Goal: Task Accomplishment & Management: Use online tool/utility

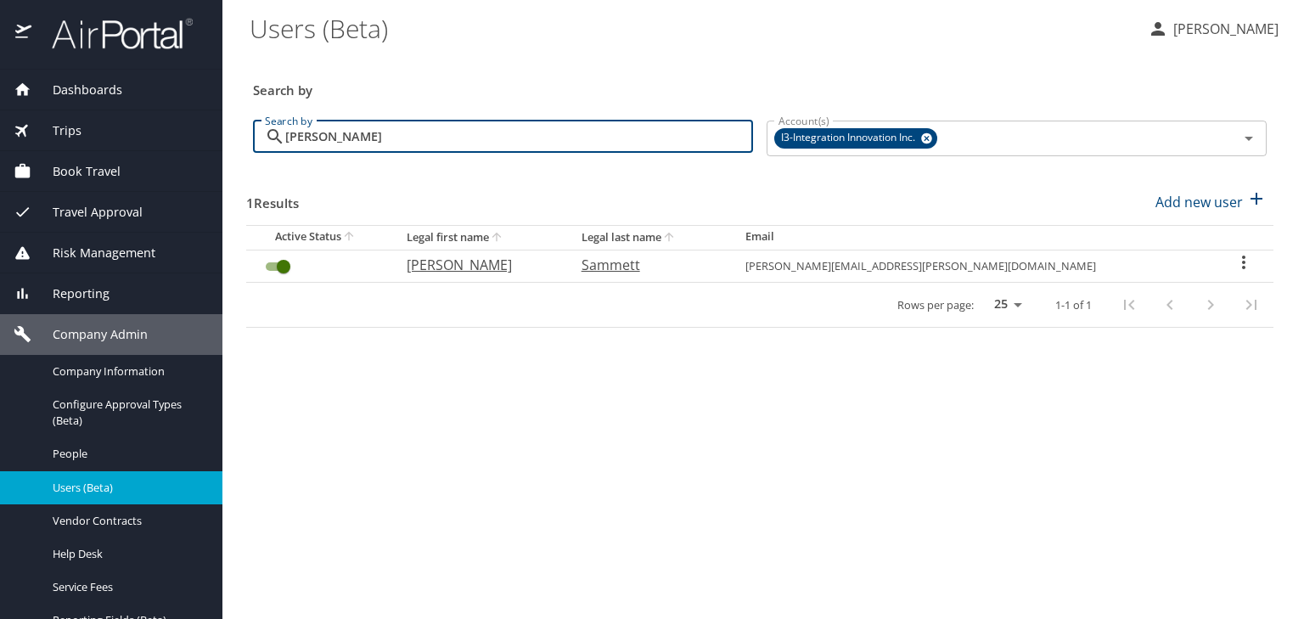
drag, startPoint x: 353, startPoint y: 138, endPoint x: 248, endPoint y: 143, distance: 105.4
click at [248, 143] on div "Search by [PERSON_NAME] Search by" at bounding box center [503, 139] width 514 height 64
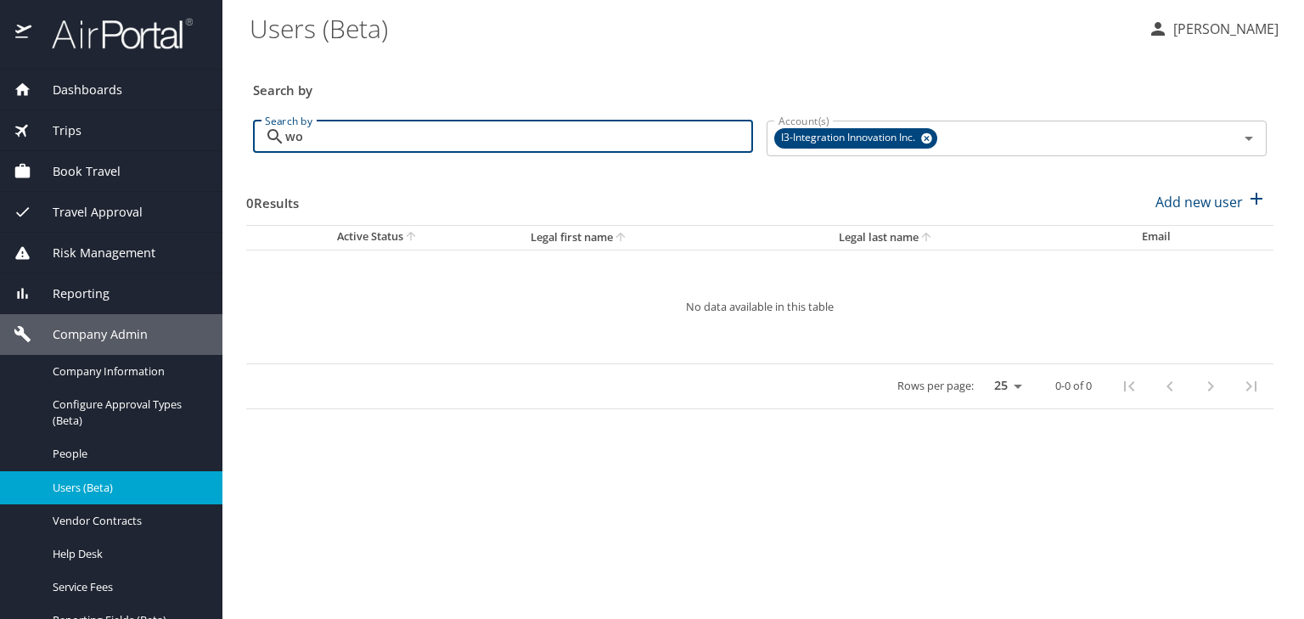
type input "w"
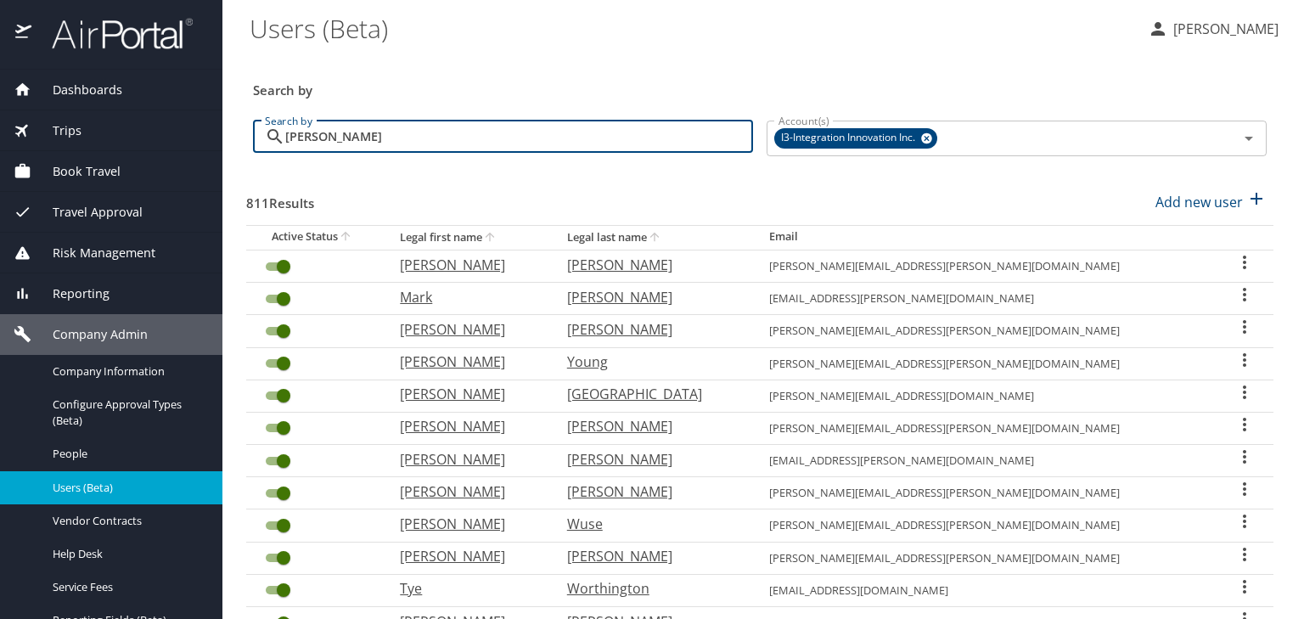
type input "[PERSON_NAME]"
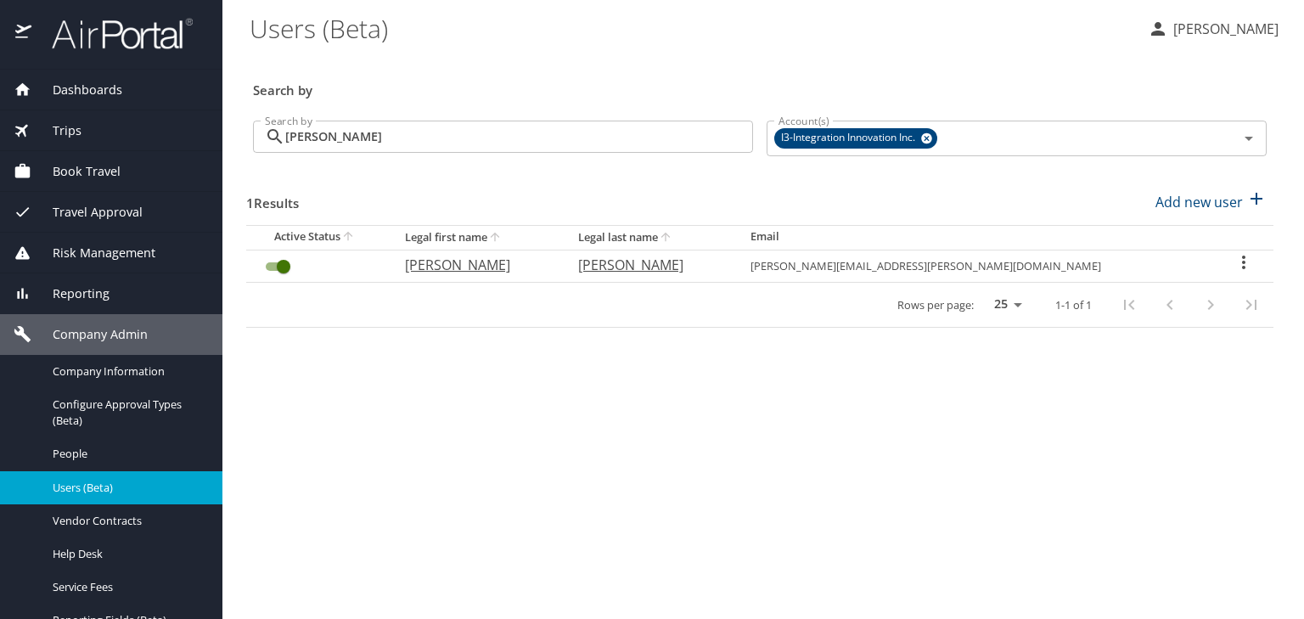
click at [92, 135] on div "Trips" at bounding box center [111, 130] width 195 height 19
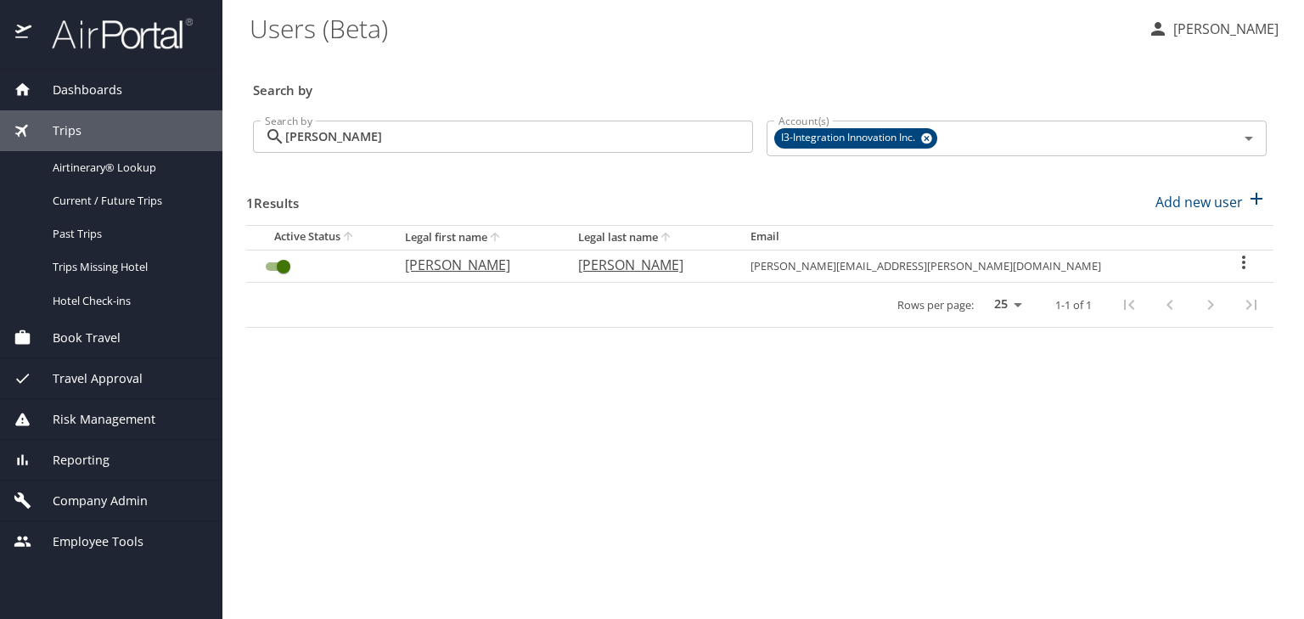
click at [77, 325] on div "Book Travel" at bounding box center [111, 338] width 222 height 41
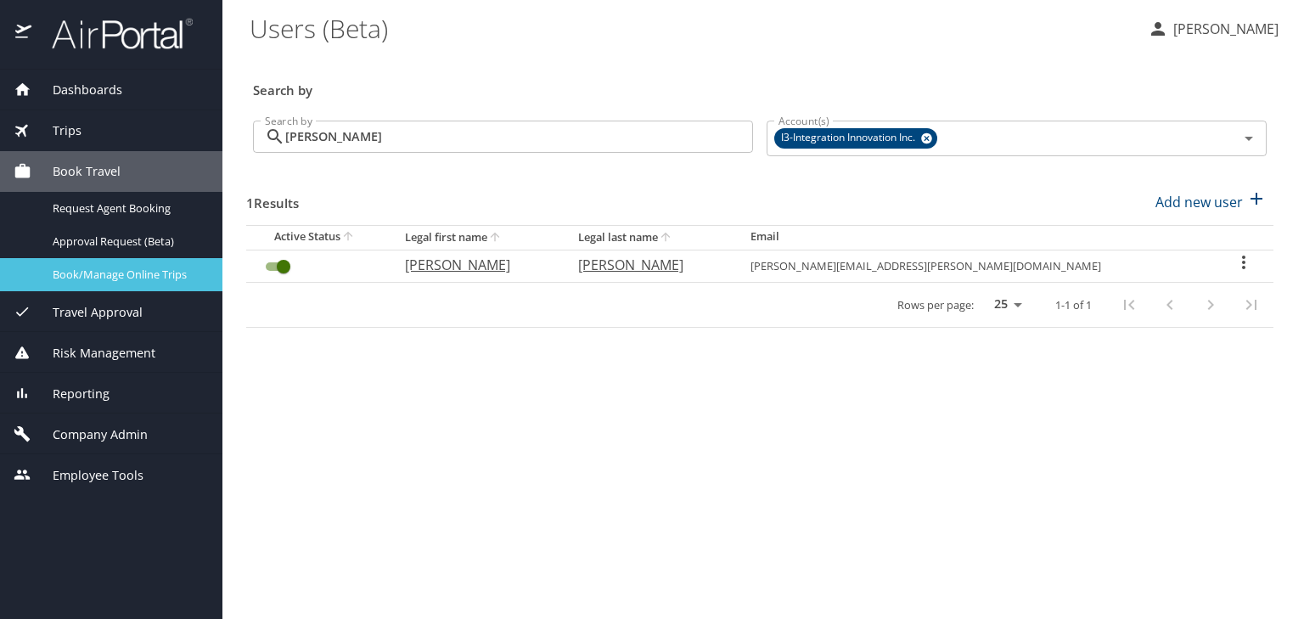
click at [132, 278] on span "Book/Manage Online Trips" at bounding box center [127, 275] width 149 height 16
